Goal: Task Accomplishment & Management: Use online tool/utility

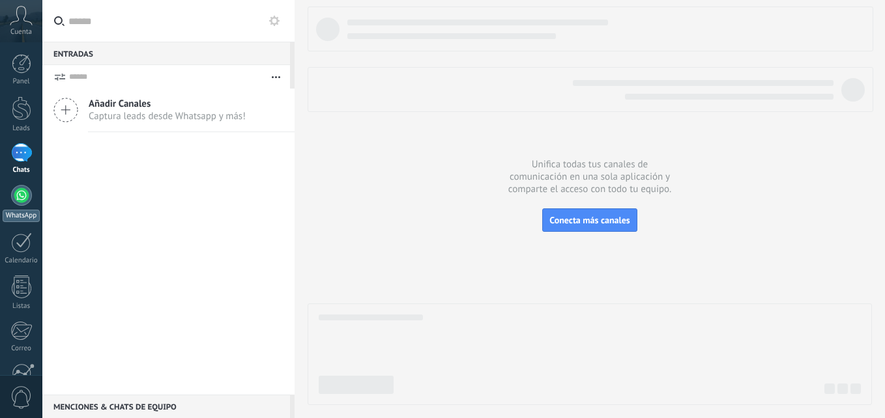
click at [26, 203] on div at bounding box center [21, 195] width 21 height 21
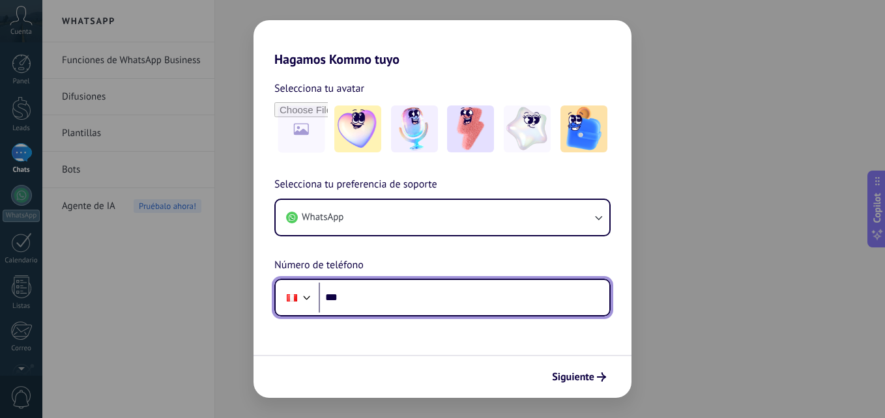
click at [373, 300] on input "***" at bounding box center [464, 298] width 291 height 30
type input "**********"
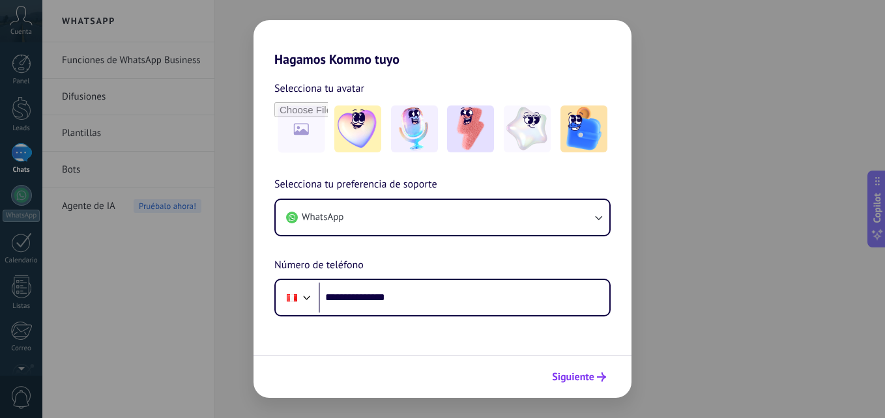
click at [591, 380] on span "Siguiente" at bounding box center [573, 377] width 42 height 9
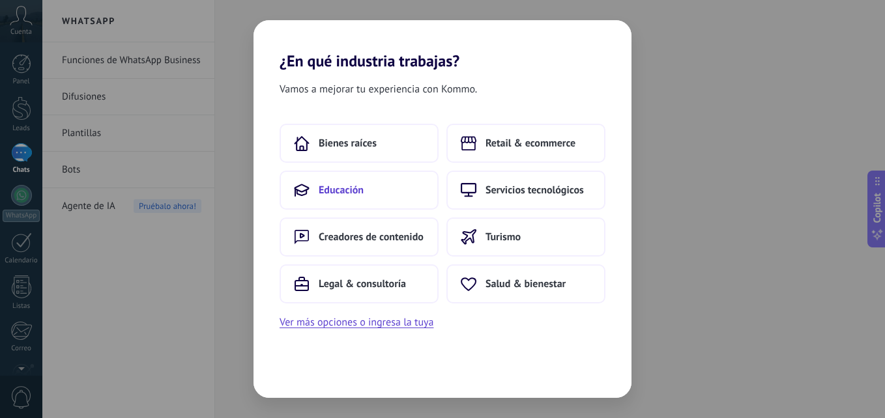
click at [374, 192] on button "Educación" at bounding box center [358, 190] width 159 height 39
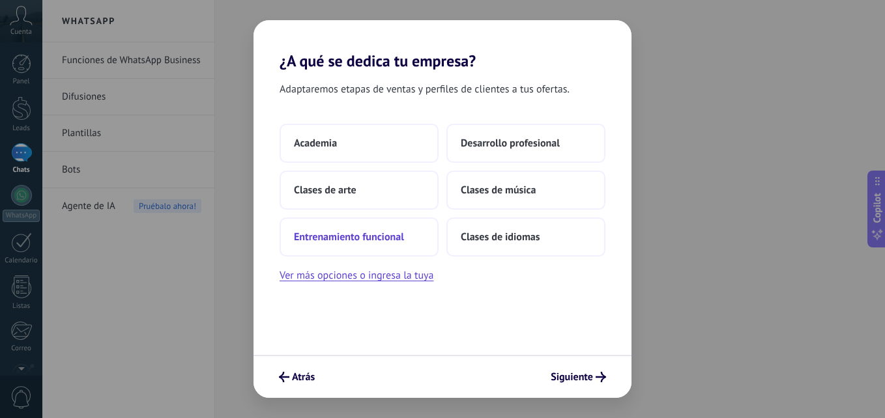
click at [358, 240] on span "Entrenamiento funcional" at bounding box center [349, 237] width 110 height 13
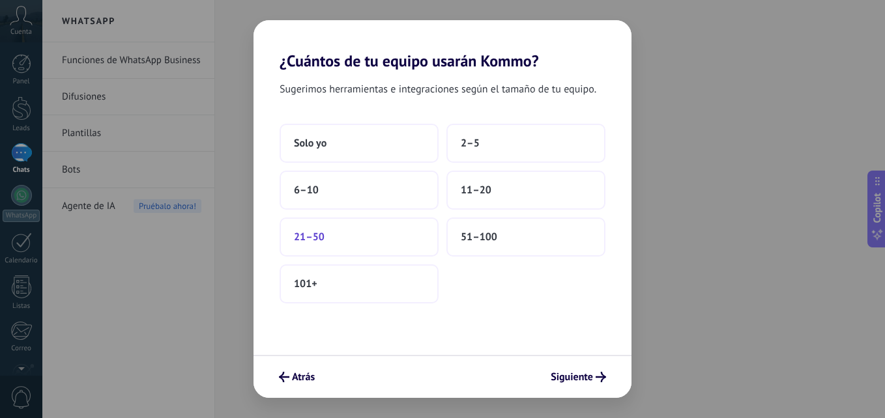
click at [356, 242] on button "21–50" at bounding box center [358, 237] width 159 height 39
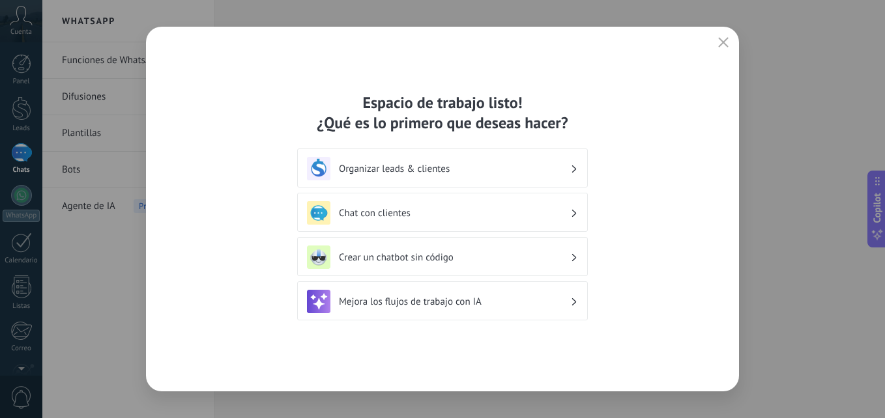
click at [425, 296] on h3 "Mejora los flujos de trabajo con IA" at bounding box center [454, 302] width 231 height 12
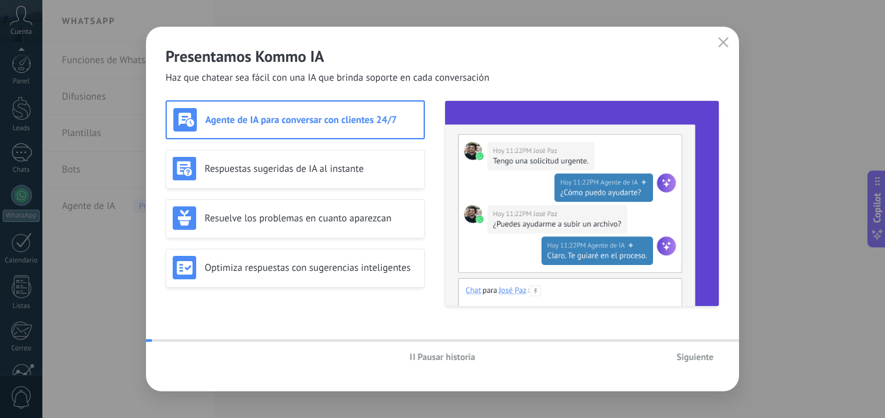
scroll to position [124, 0]
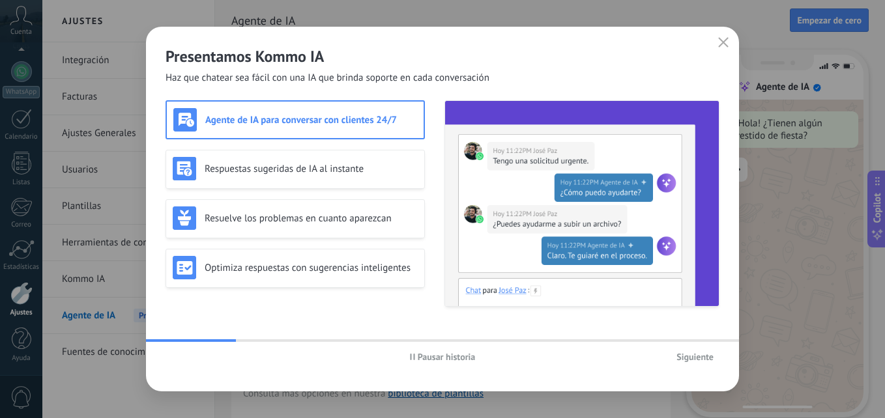
click at [705, 354] on span "Siguiente" at bounding box center [694, 356] width 37 height 9
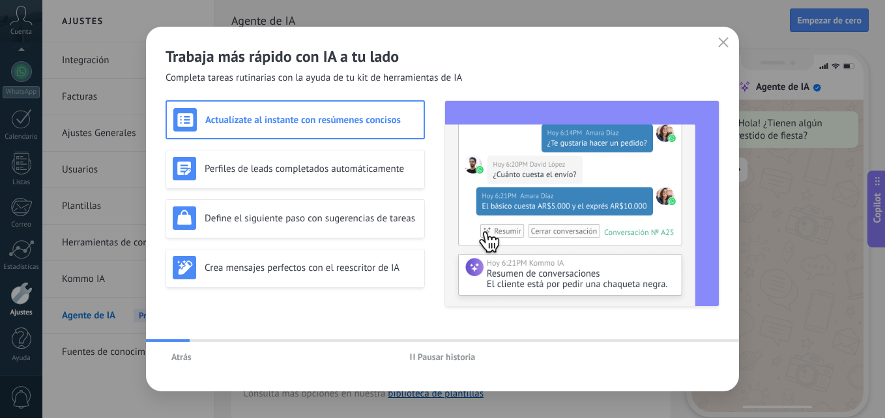
click at [716, 33] on div "Trabaja más rápido con IA a tu lado Completa tareas rutinarias con la ayuda de …" at bounding box center [442, 56] width 593 height 58
click at [718, 39] on icon "button" at bounding box center [723, 42] width 10 height 10
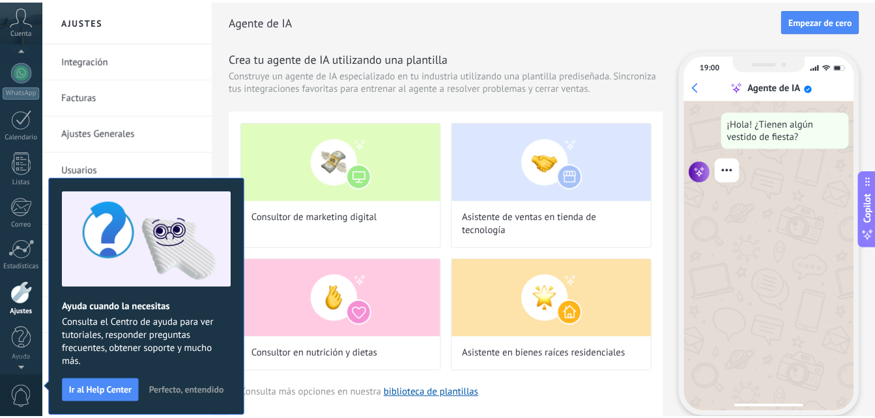
scroll to position [7, 0]
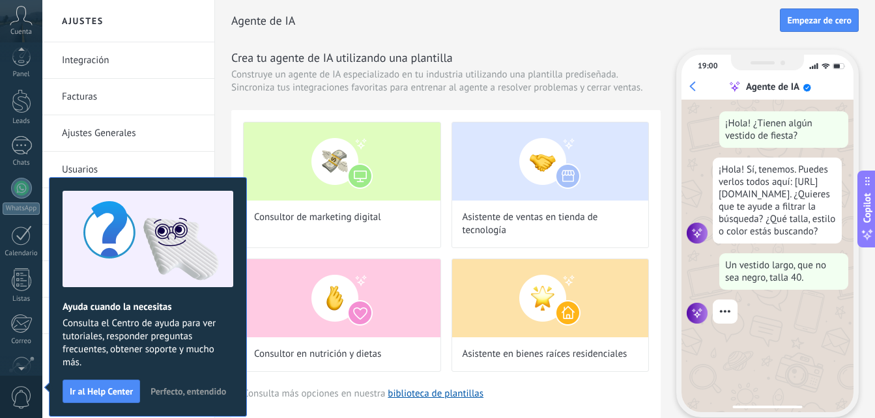
click at [403, 27] on h2 "Agente de IA" at bounding box center [505, 21] width 548 height 26
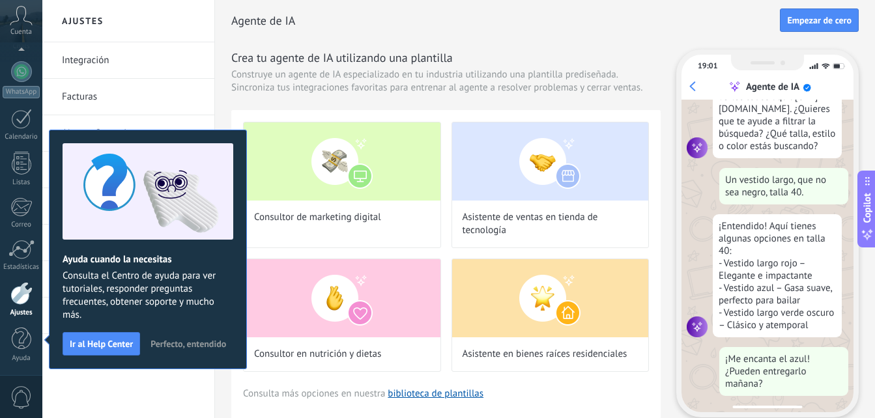
scroll to position [132, 0]
click at [507, 34] on div "Agente de IA Empezar de cero" at bounding box center [544, 21] width 627 height 42
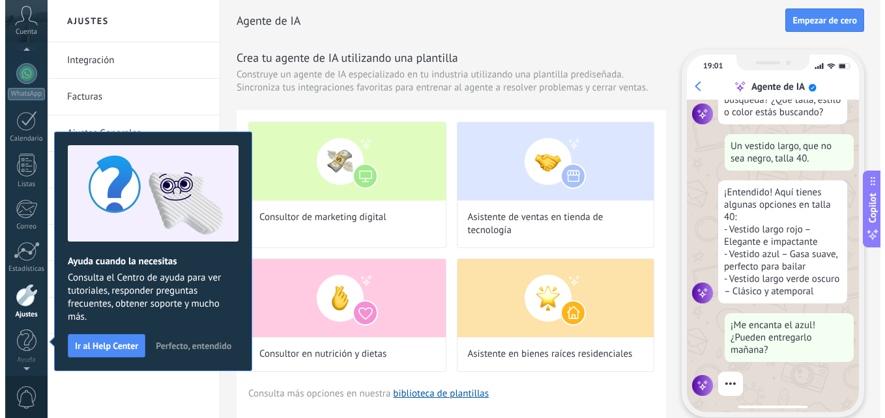
scroll to position [156, 0]
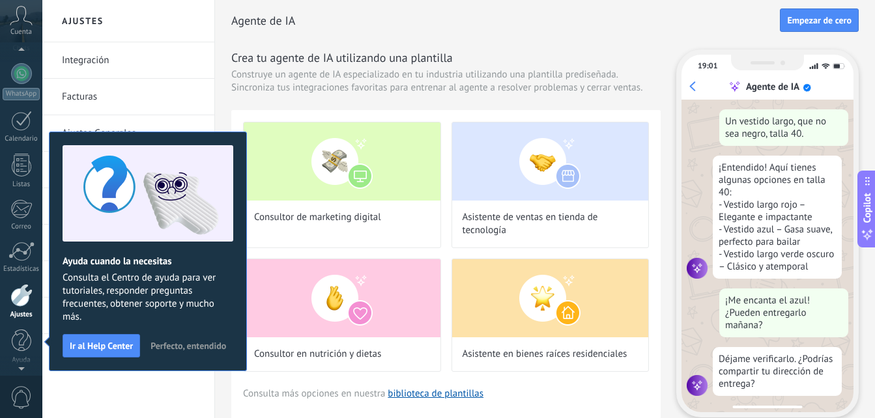
click at [20, 25] on div "Cuenta" at bounding box center [21, 21] width 42 height 42
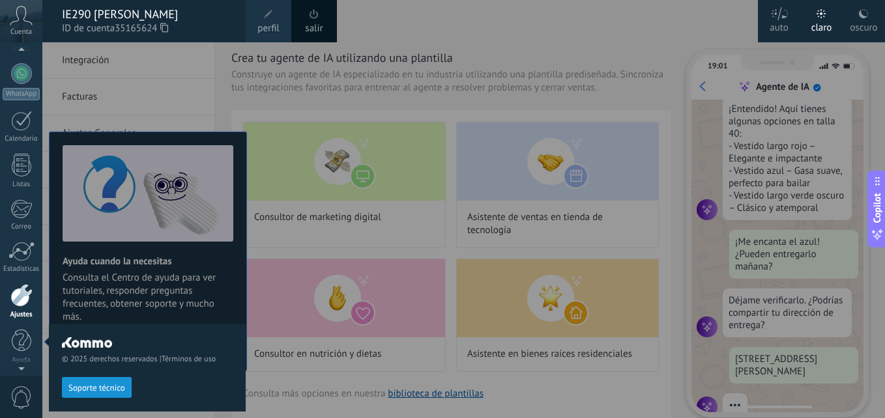
scroll to position [236, 0]
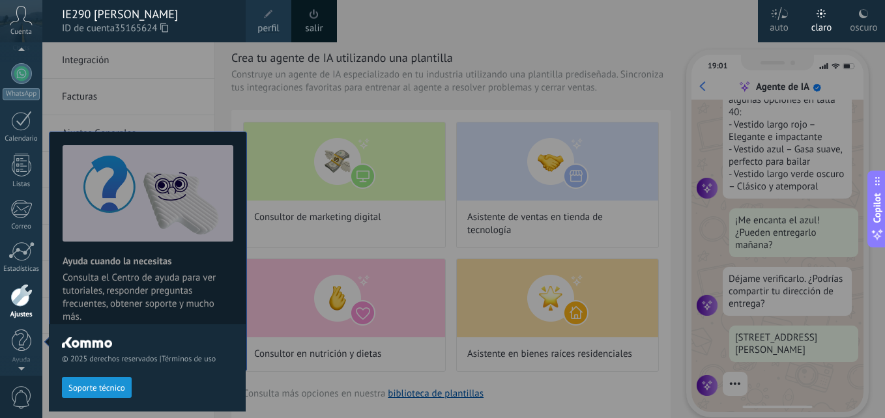
click at [162, 23] on span "35165624" at bounding box center [141, 28] width 53 height 14
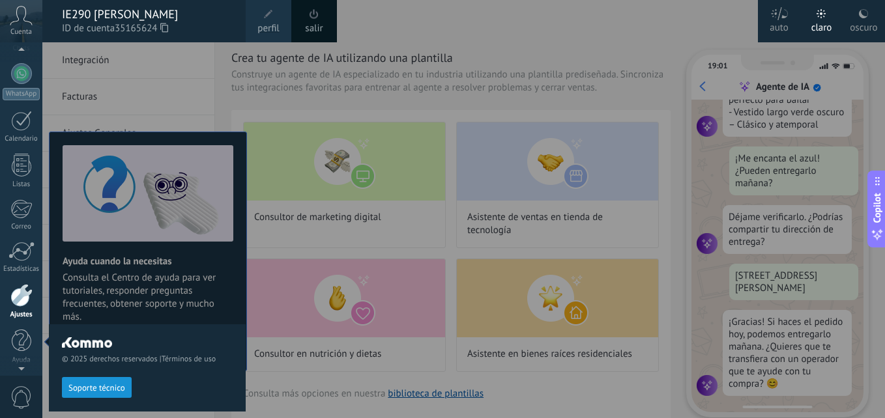
scroll to position [124, 0]
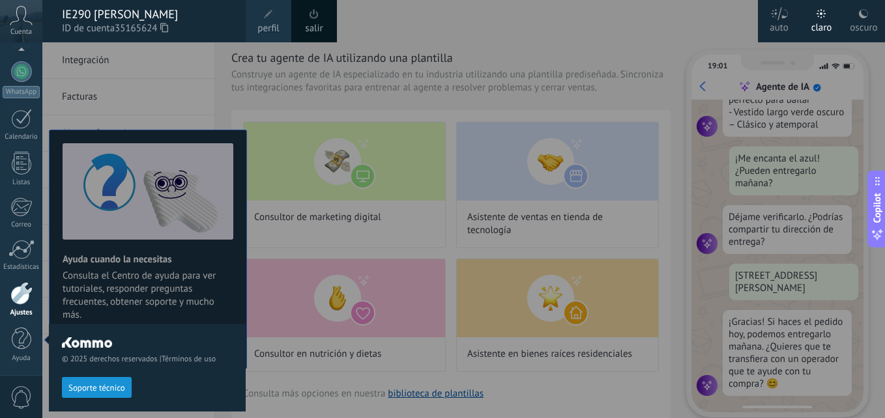
click at [819, 20] on div "claro" at bounding box center [821, 25] width 21 height 34
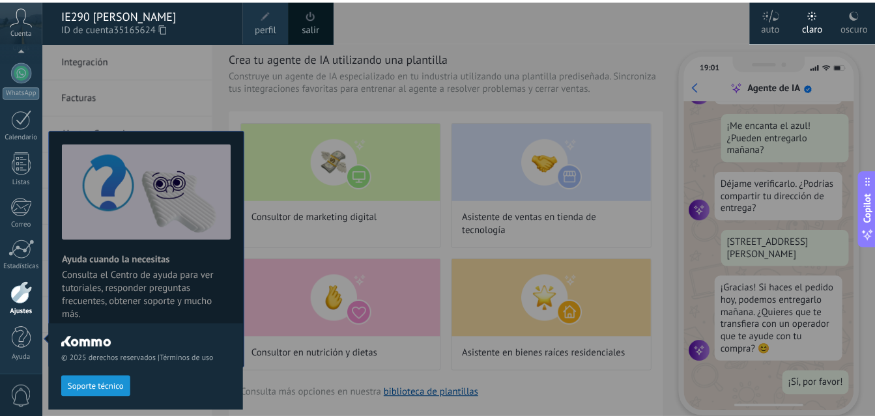
scroll to position [0, 0]
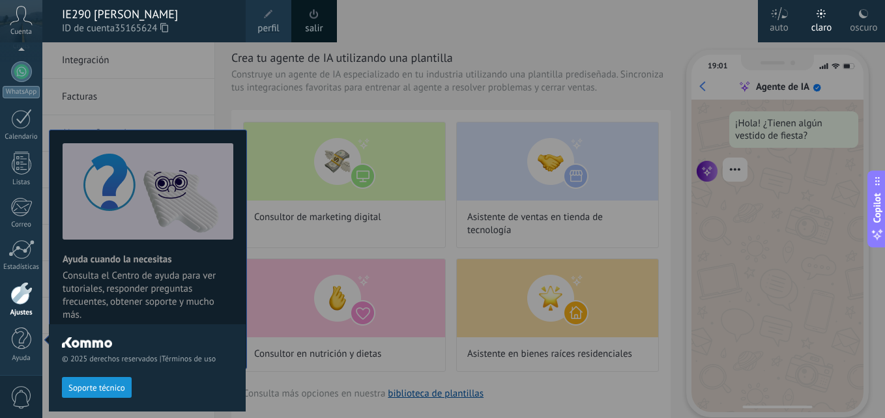
click at [615, 51] on div at bounding box center [484, 209] width 885 height 418
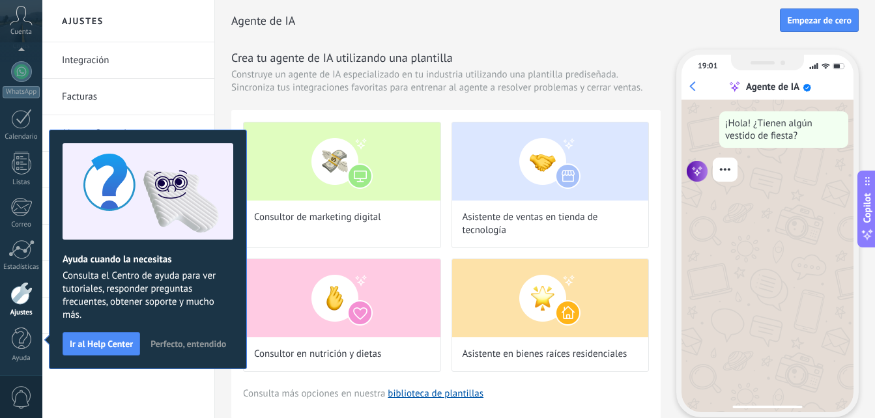
click at [595, 405] on div "Consultor de marketing digital Asistente de ventas en tienda de tecnología Cons…" at bounding box center [445, 264] width 429 height 309
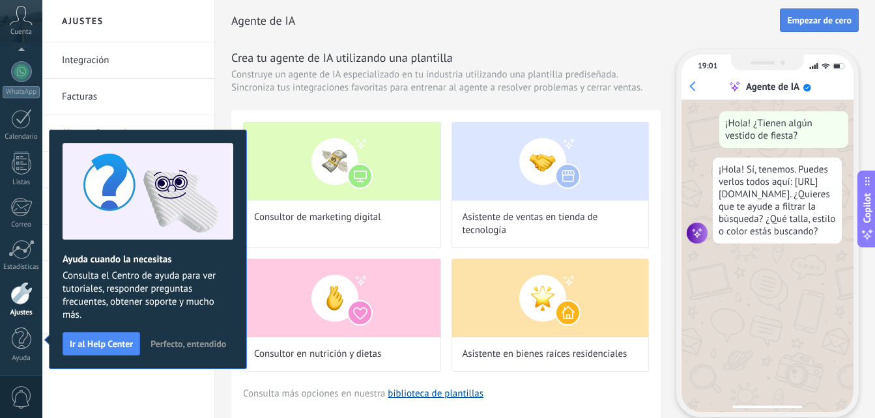
click at [826, 18] on span "Empezar de cero" at bounding box center [819, 20] width 64 height 9
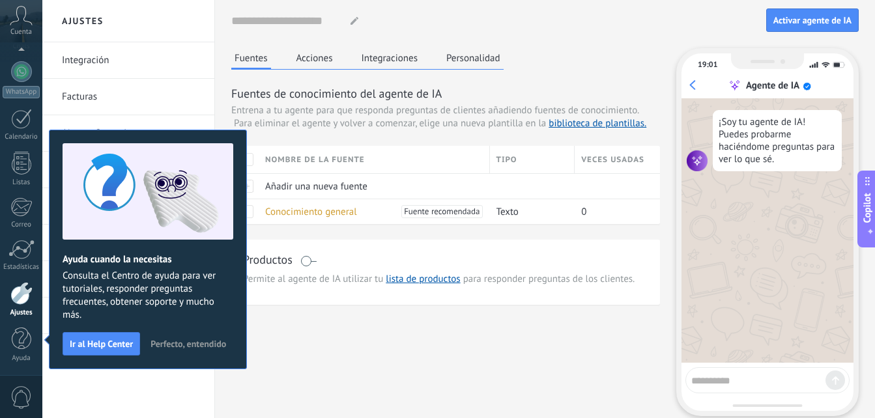
click at [826, 18] on span "Activar agente de IA" at bounding box center [812, 20] width 78 height 9
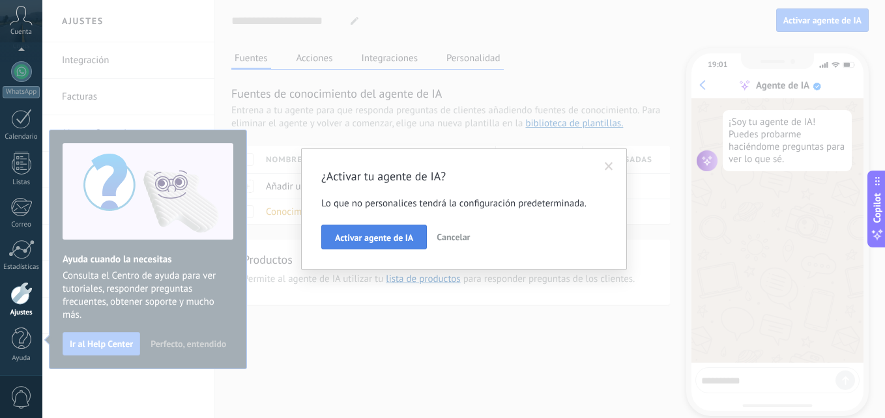
click at [402, 238] on span "Activar agente de IA" at bounding box center [374, 237] width 78 height 9
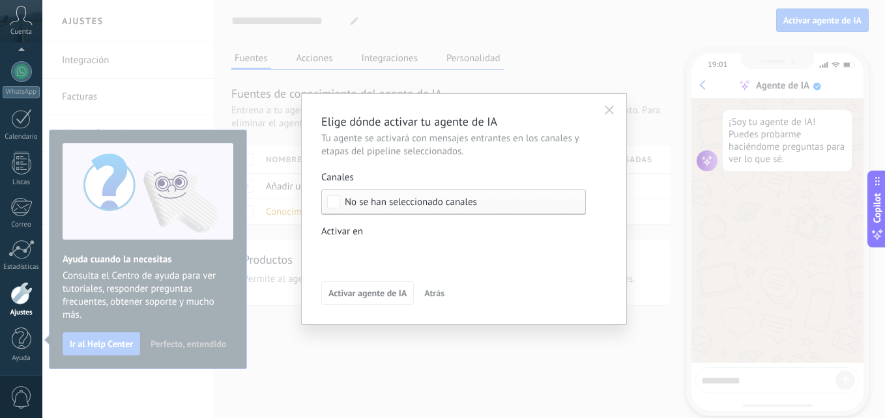
click at [610, 116] on button "button" at bounding box center [609, 110] width 21 height 20
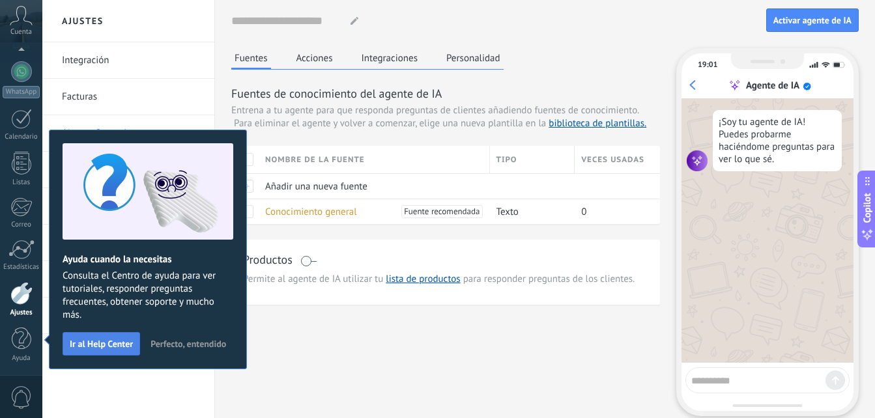
click at [115, 344] on span "Ir al Help Center" at bounding box center [101, 343] width 63 height 9
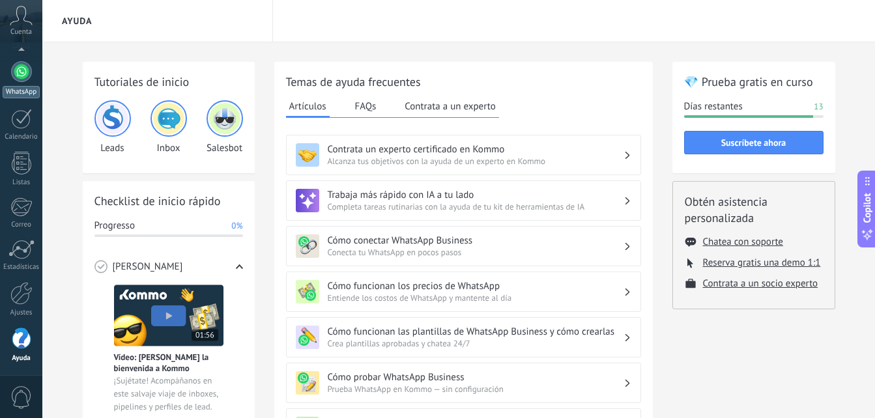
click at [20, 76] on div at bounding box center [21, 71] width 21 height 21
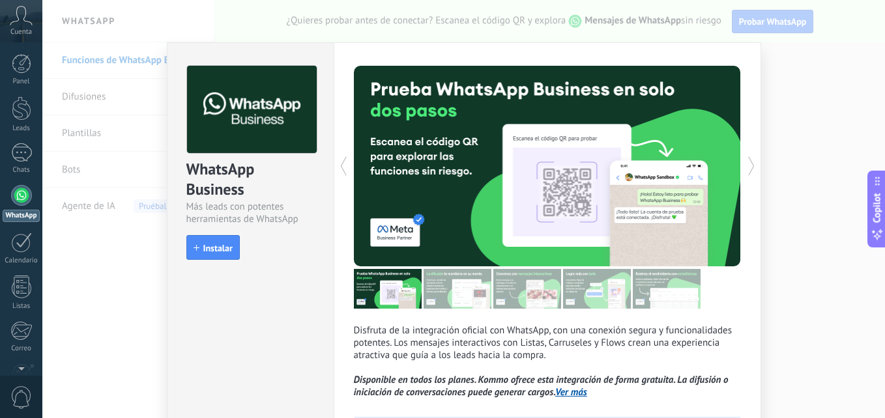
click at [569, 388] on link "Ver más" at bounding box center [571, 392] width 32 height 12
click at [17, 152] on div at bounding box center [21, 152] width 21 height 19
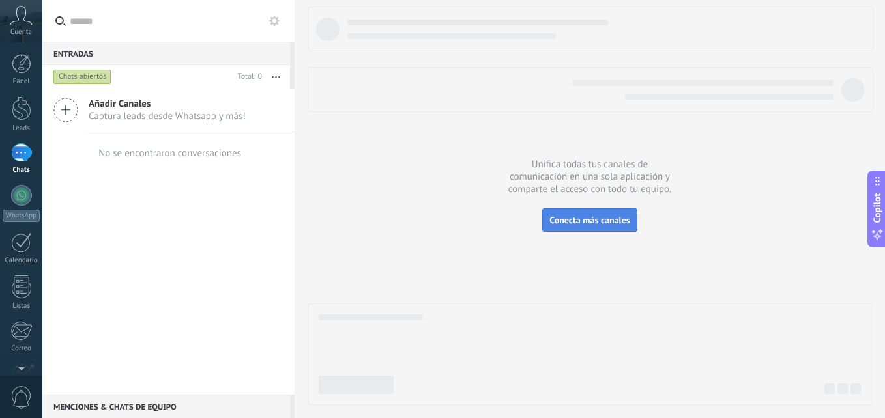
click at [590, 221] on span "Conecta más canales" at bounding box center [589, 220] width 80 height 12
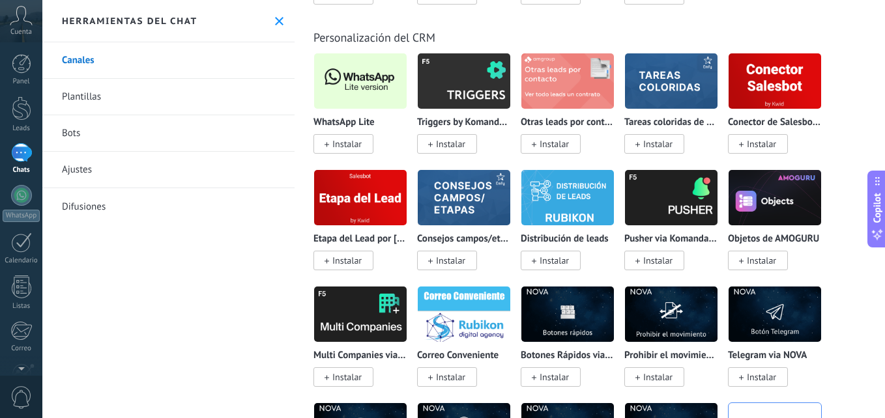
scroll to position [3241, 0]
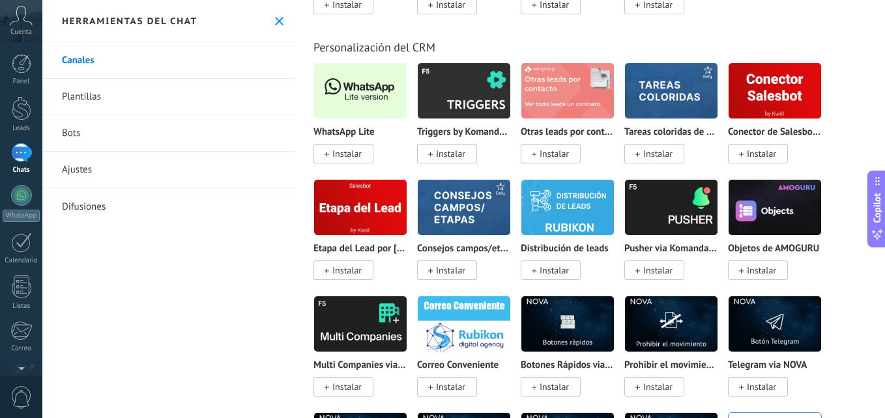
click at [371, 84] on img at bounding box center [360, 90] width 93 height 63
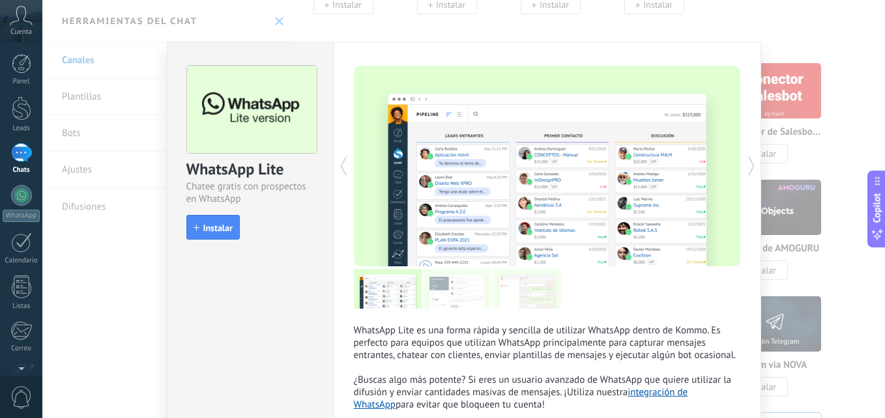
click at [859, 104] on div "WhatsApp Lite Chatee gratis con prospectos en WhatsApp install Instalar WhatsAp…" at bounding box center [463, 209] width 842 height 418
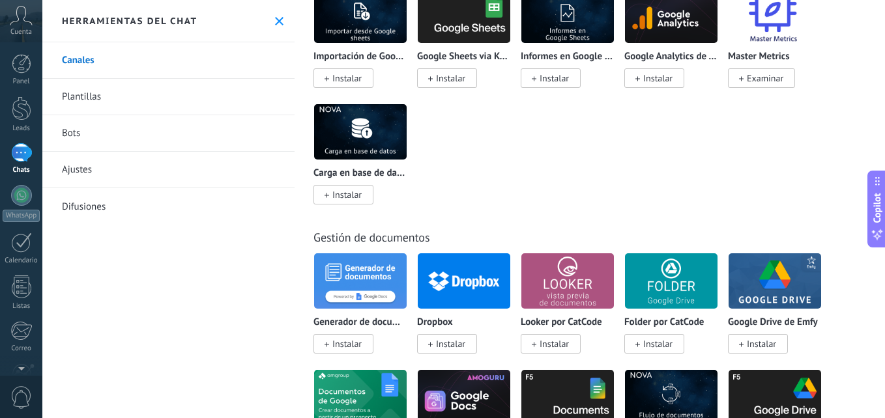
scroll to position [4125, 0]
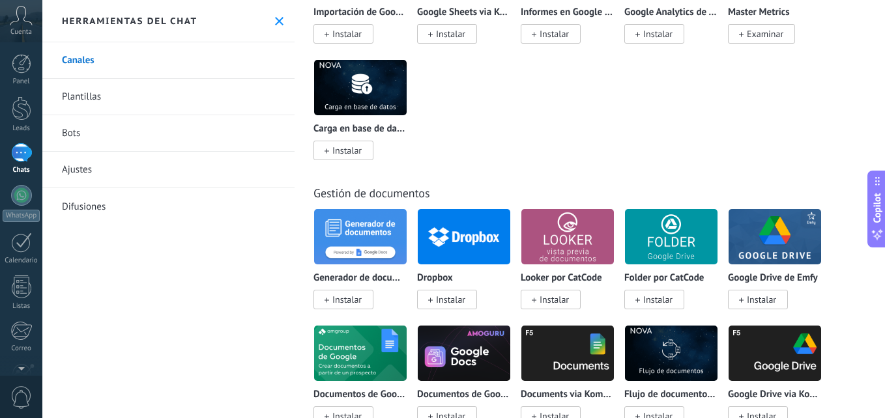
click at [765, 220] on img at bounding box center [774, 236] width 93 height 63
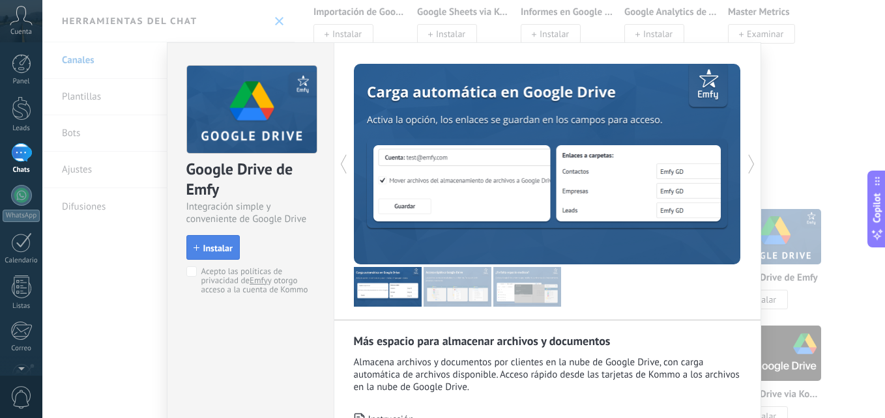
click at [222, 242] on button "Instalar" at bounding box center [212, 247] width 53 height 25
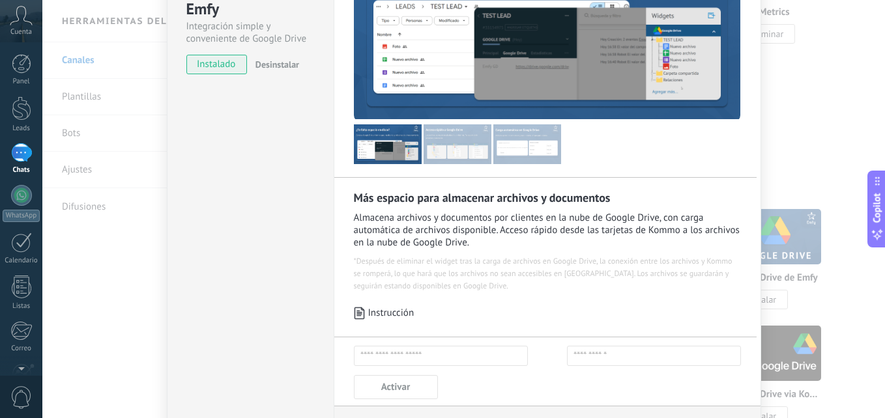
scroll to position [164, 0]
